Goal: Information Seeking & Learning: Learn about a topic

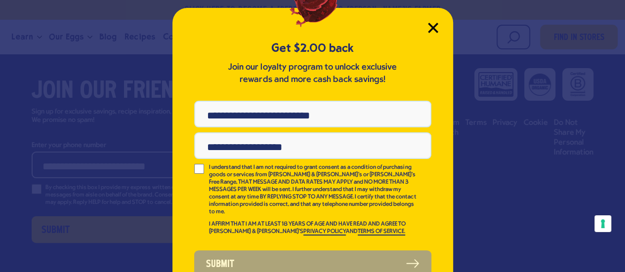
click at [431, 26] on icon "Close Modal" at bounding box center [433, 28] width 10 height 10
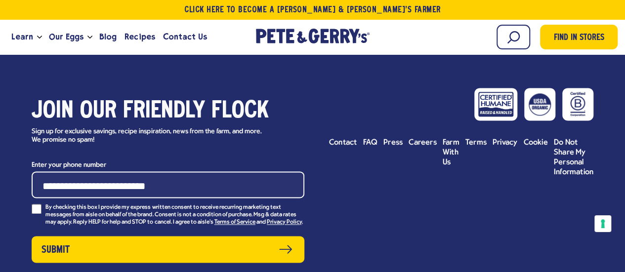
scroll to position [4406, 0]
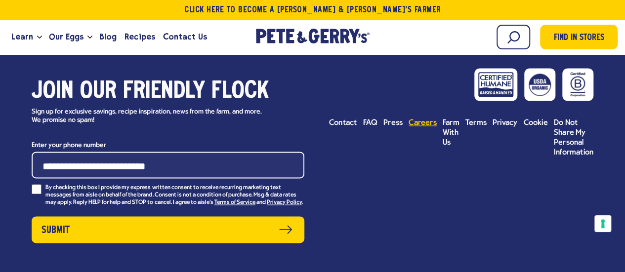
click at [422, 119] on span "Careers" at bounding box center [422, 123] width 28 height 8
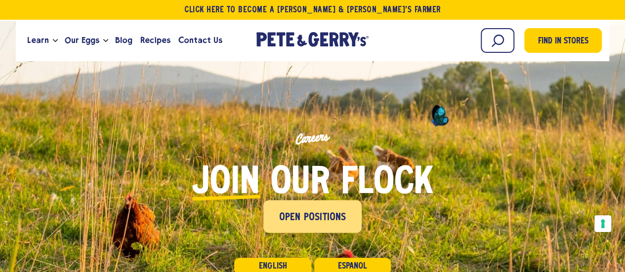
click at [313, 214] on span "Open Positions" at bounding box center [312, 218] width 67 height 16
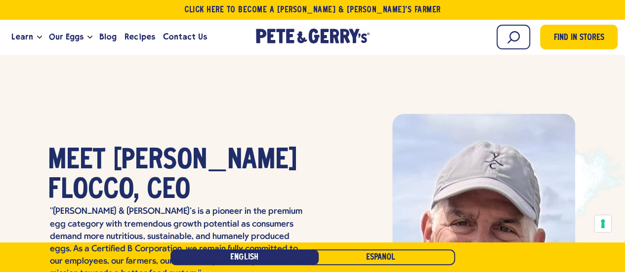
scroll to position [2658, 0]
